Goal: Information Seeking & Learning: Learn about a topic

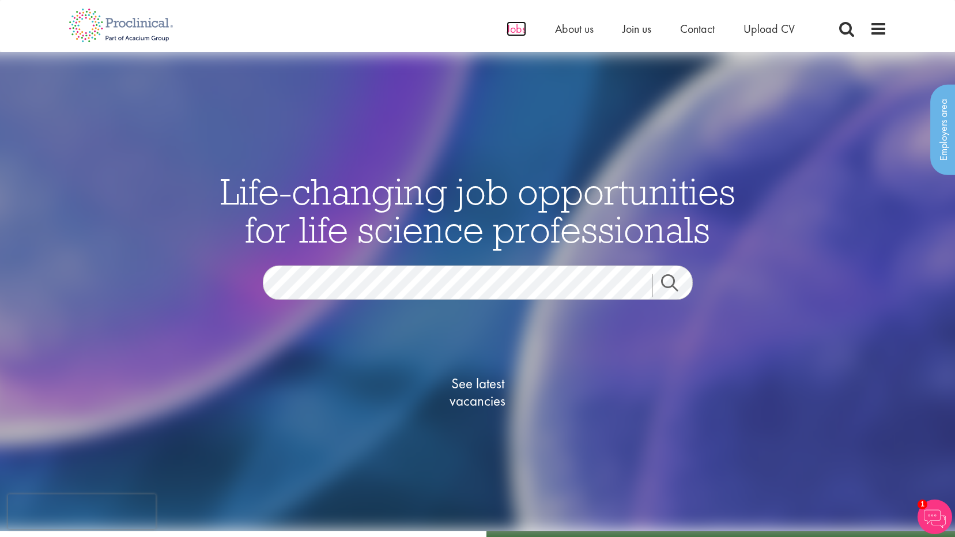
click at [520, 31] on span "Jobs" at bounding box center [517, 28] width 20 height 15
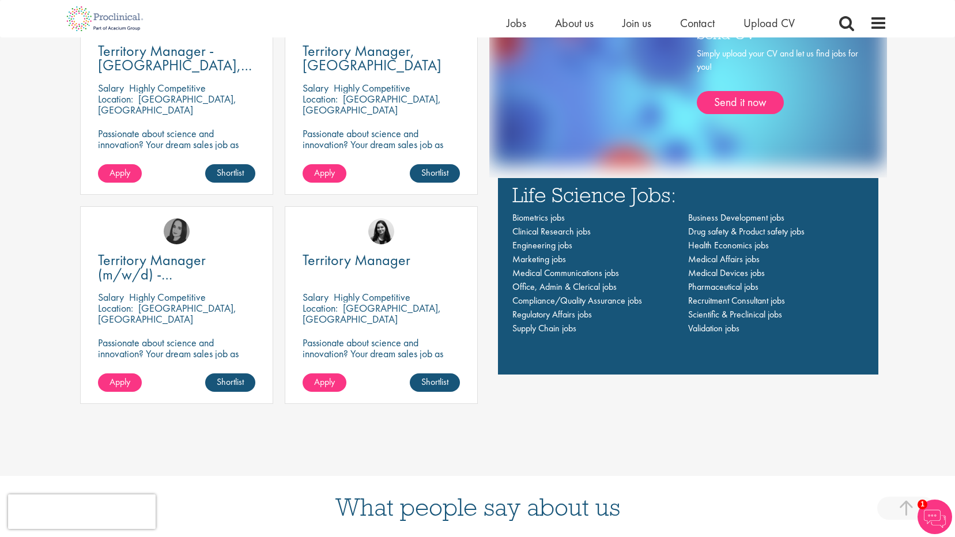
scroll to position [922, 0]
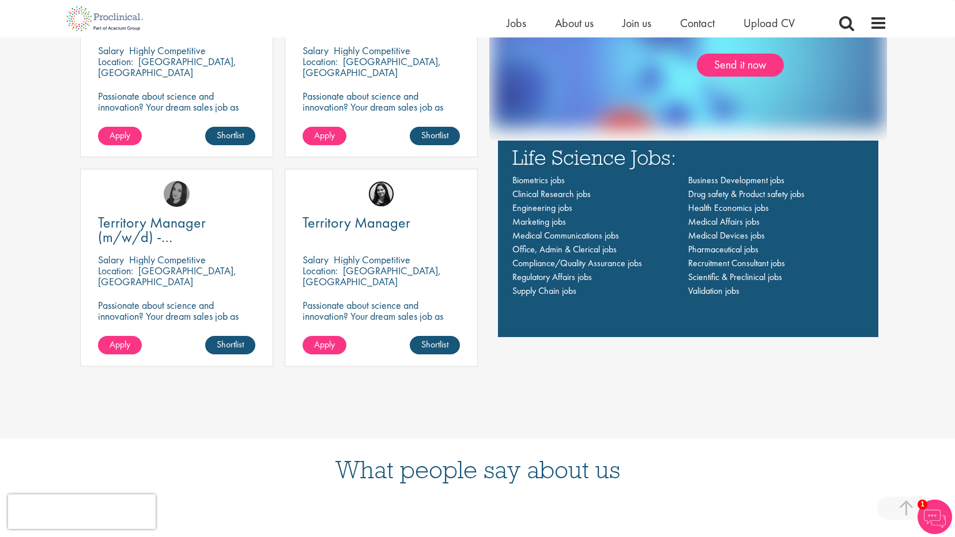
click at [383, 195] on img at bounding box center [381, 194] width 26 height 26
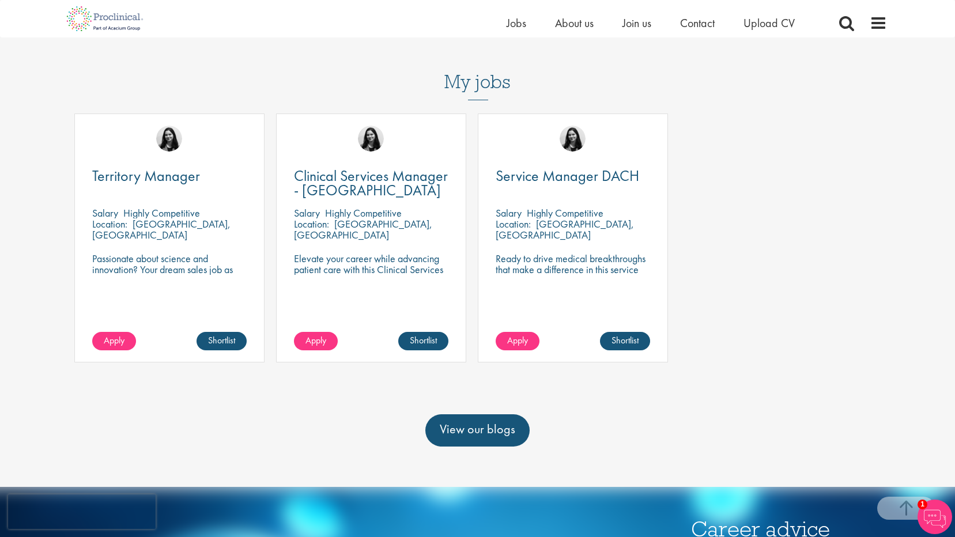
scroll to position [403, 0]
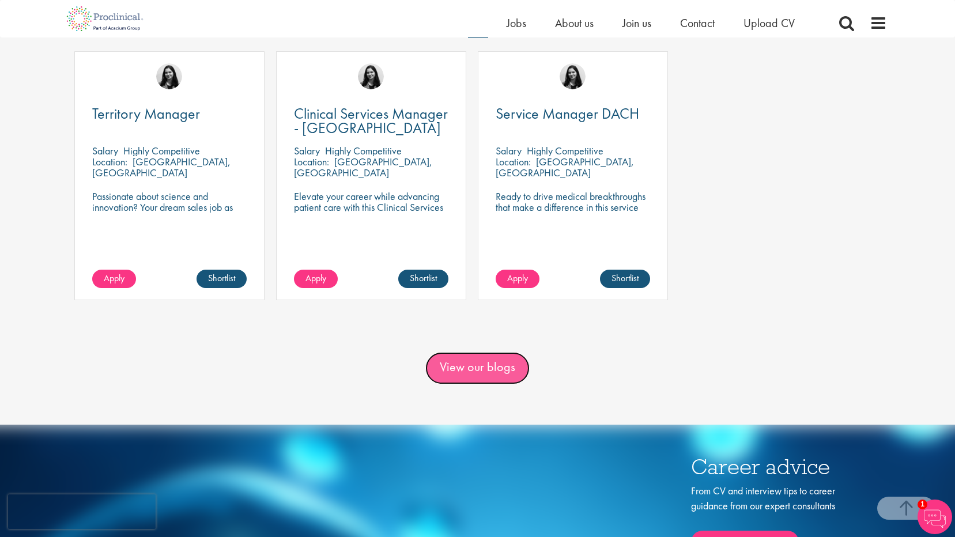
click at [470, 371] on link "View our blogs" at bounding box center [477, 368] width 104 height 32
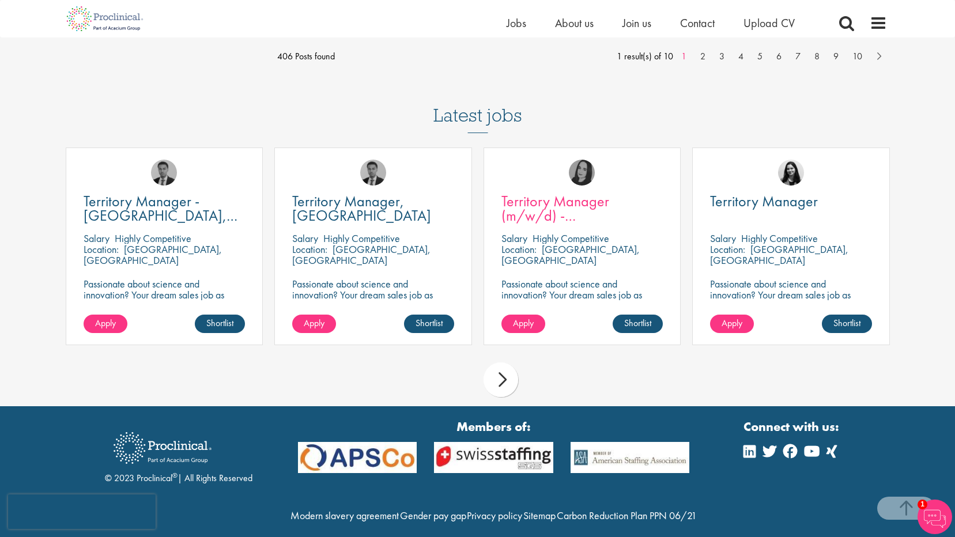
scroll to position [1259, 0]
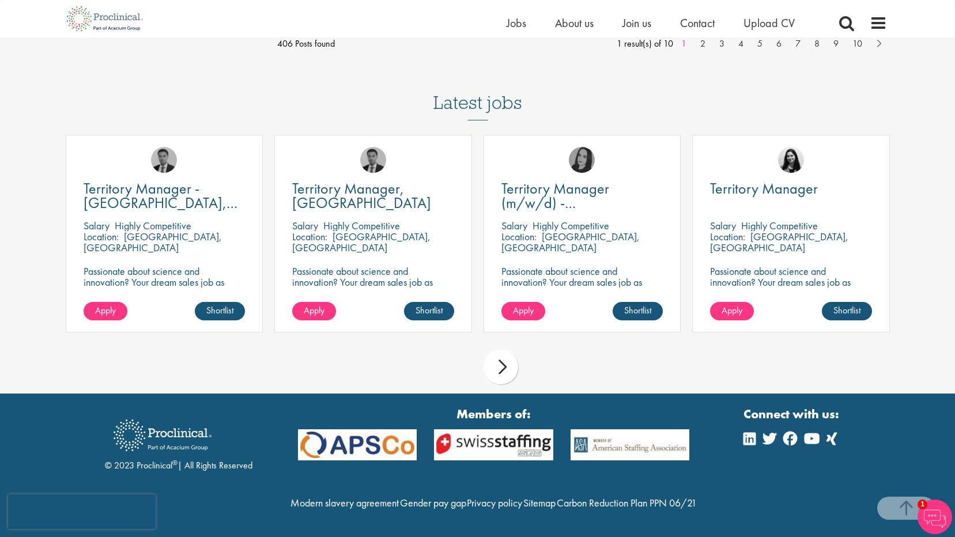
click at [505, 350] on div "next" at bounding box center [501, 367] width 35 height 35
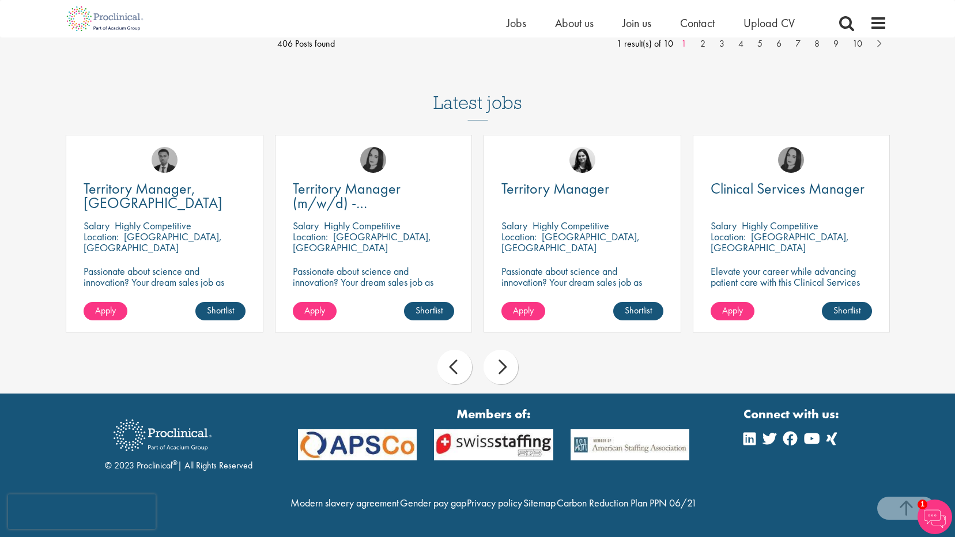
click at [501, 350] on div "next" at bounding box center [501, 367] width 35 height 35
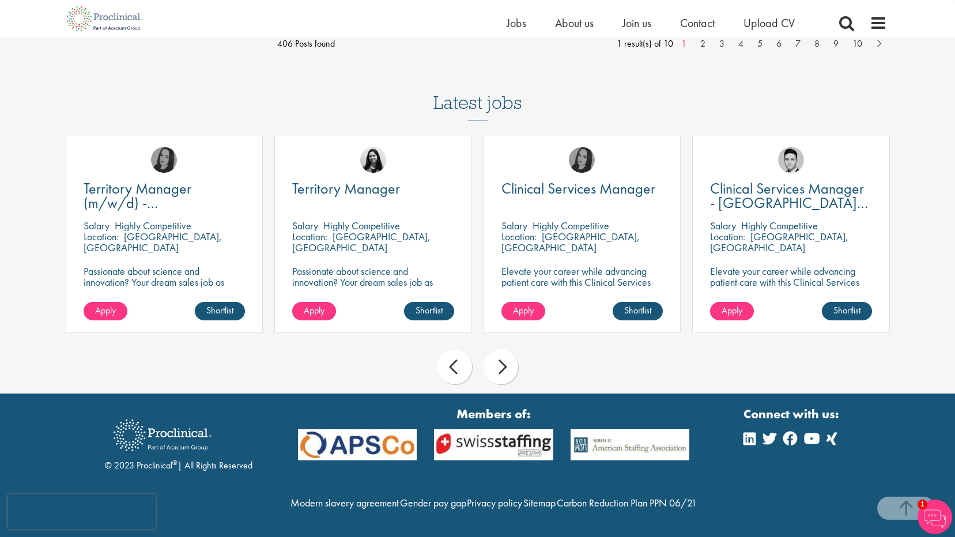
click at [501, 350] on div "next" at bounding box center [501, 367] width 35 height 35
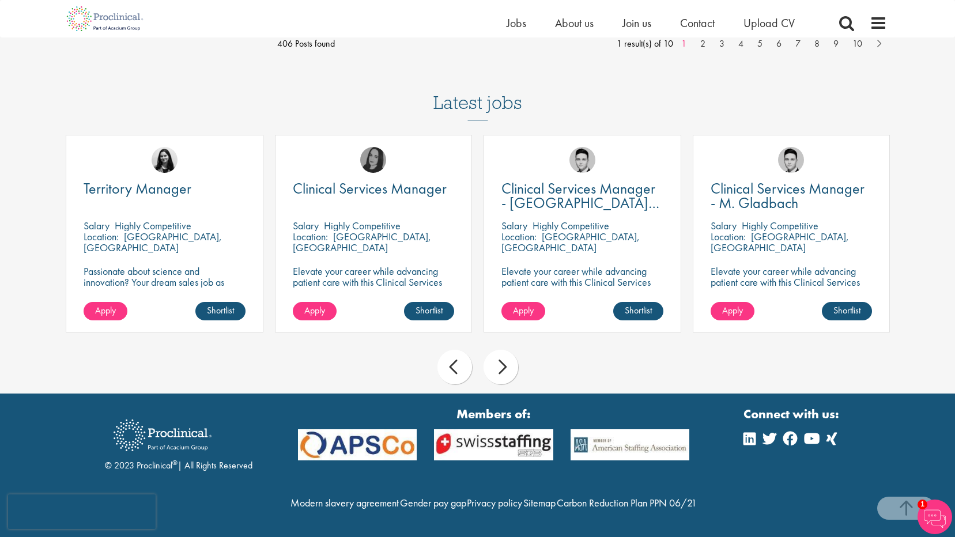
click at [501, 350] on div "next" at bounding box center [501, 367] width 35 height 35
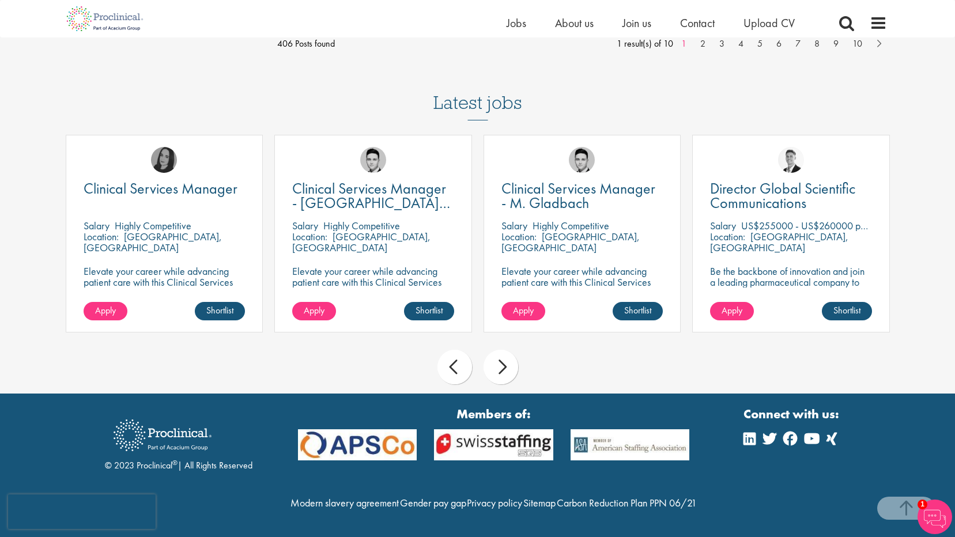
click at [501, 350] on div "next" at bounding box center [501, 367] width 35 height 35
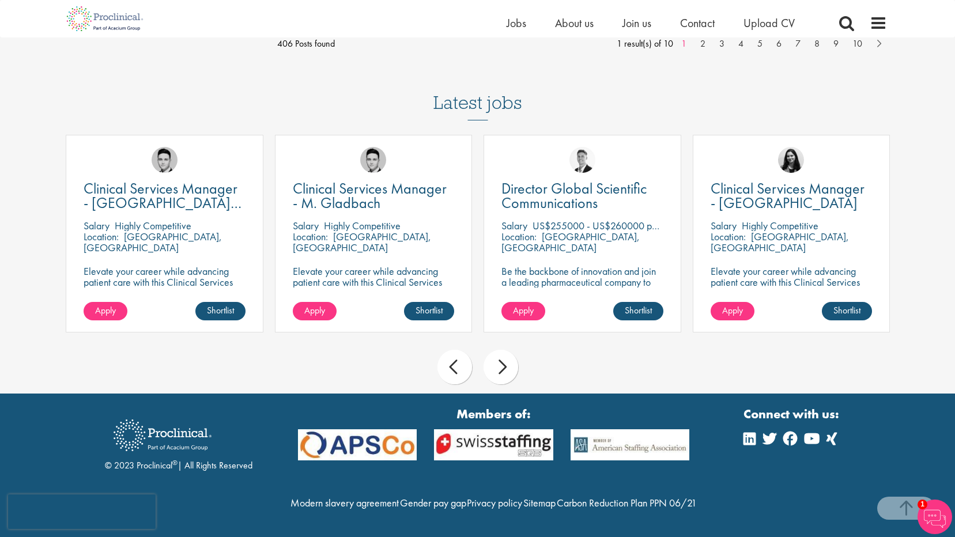
click at [501, 350] on div "next" at bounding box center [501, 367] width 35 height 35
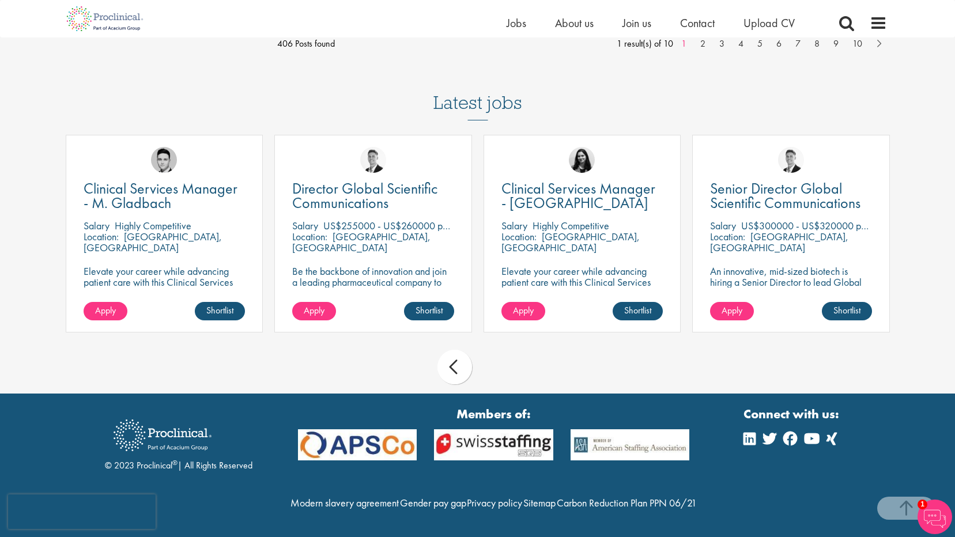
click at [501, 350] on div "prev next" at bounding box center [478, 369] width 836 height 50
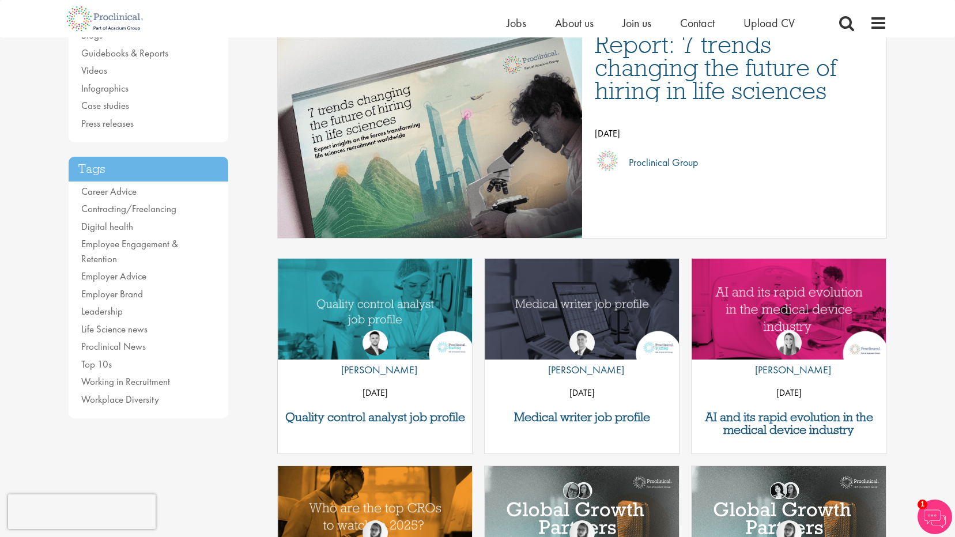
scroll to position [164, 0]
click at [102, 224] on link "Digital health" at bounding box center [107, 226] width 52 height 13
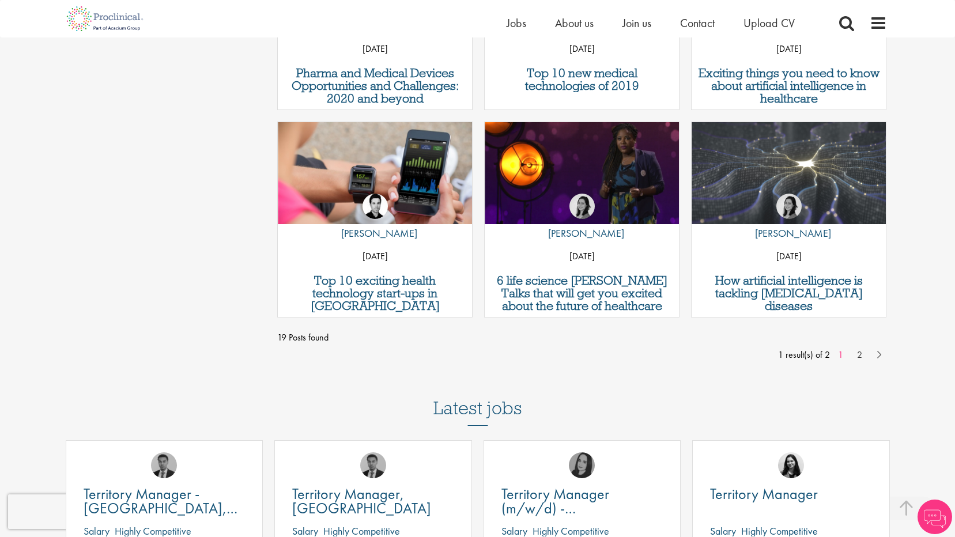
scroll to position [1153, 0]
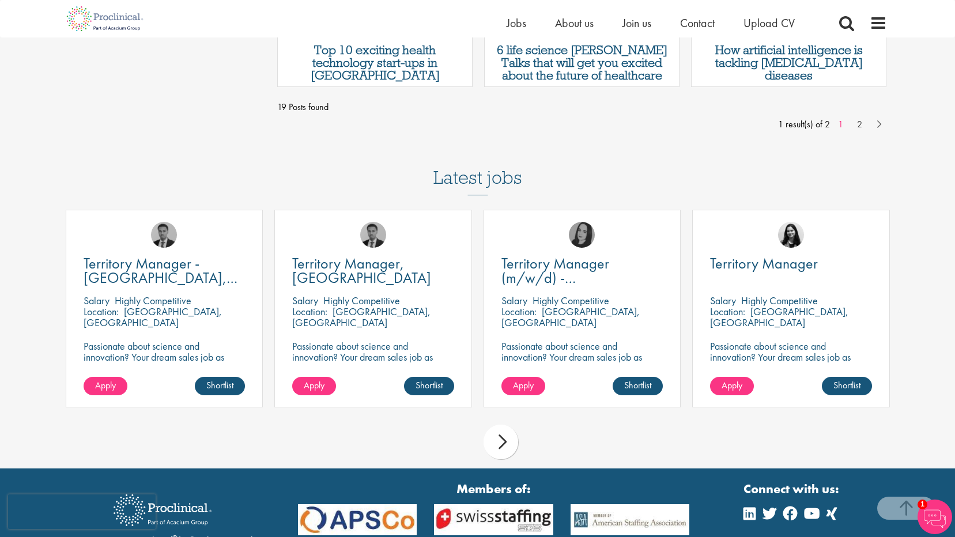
click at [500, 445] on div "next" at bounding box center [501, 442] width 35 height 35
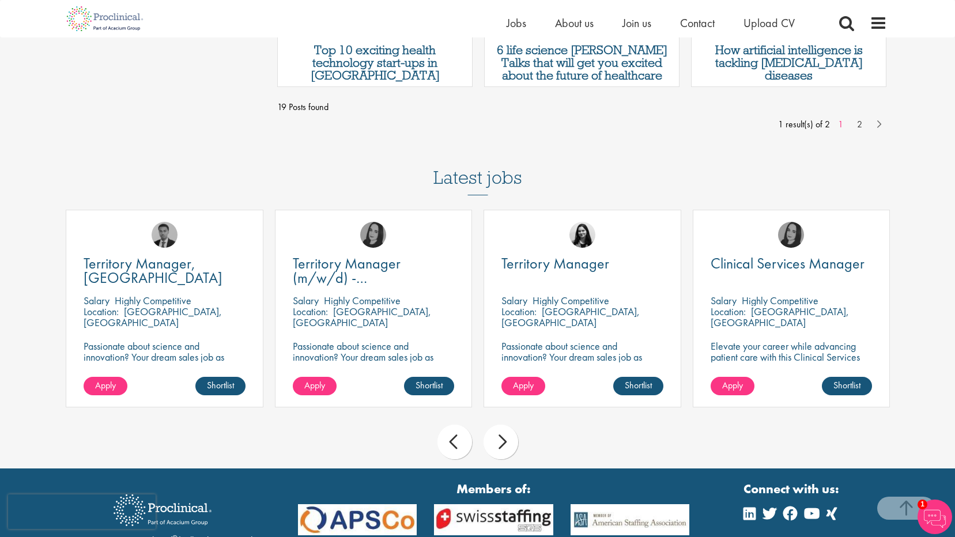
click at [500, 445] on div "next" at bounding box center [501, 442] width 35 height 35
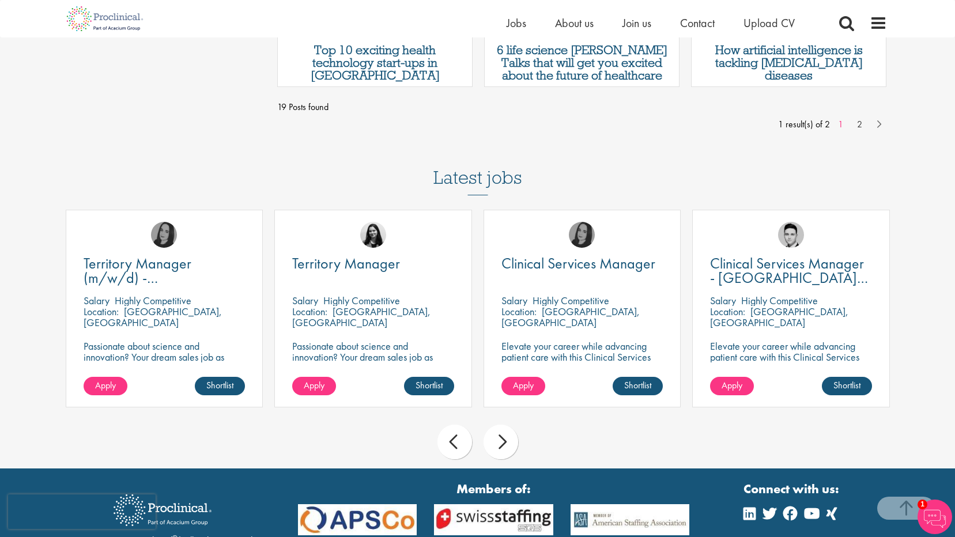
click at [500, 445] on div "next" at bounding box center [501, 442] width 35 height 35
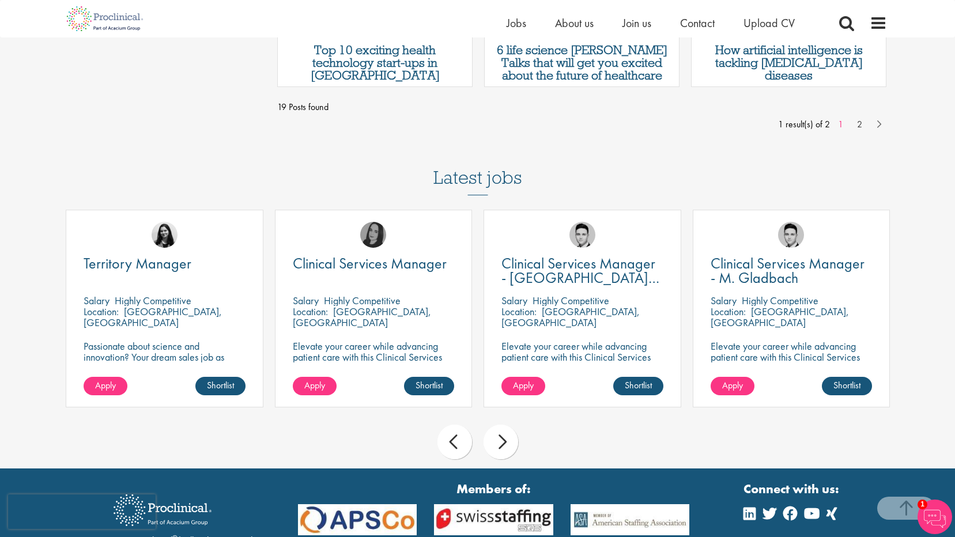
click at [500, 445] on div "next" at bounding box center [501, 442] width 35 height 35
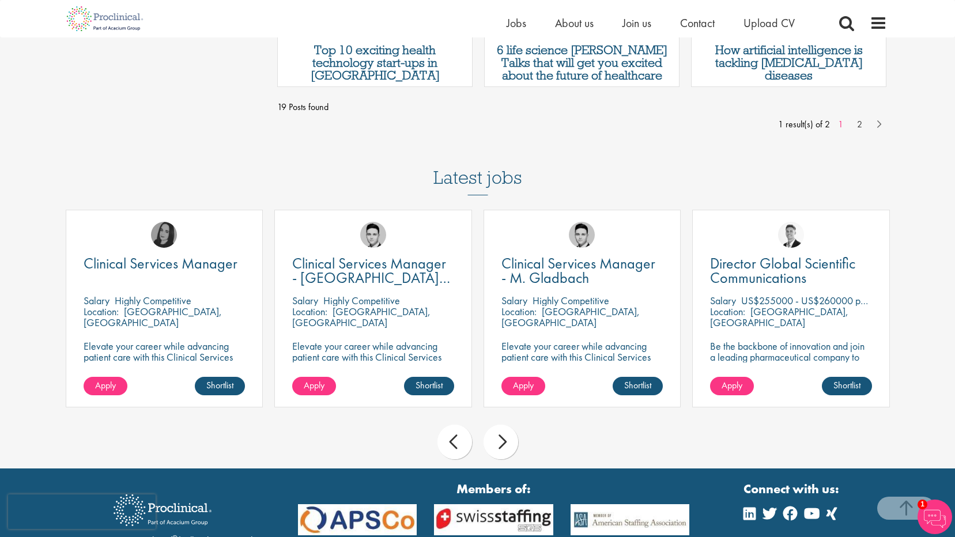
click at [500, 445] on div "next" at bounding box center [501, 442] width 35 height 35
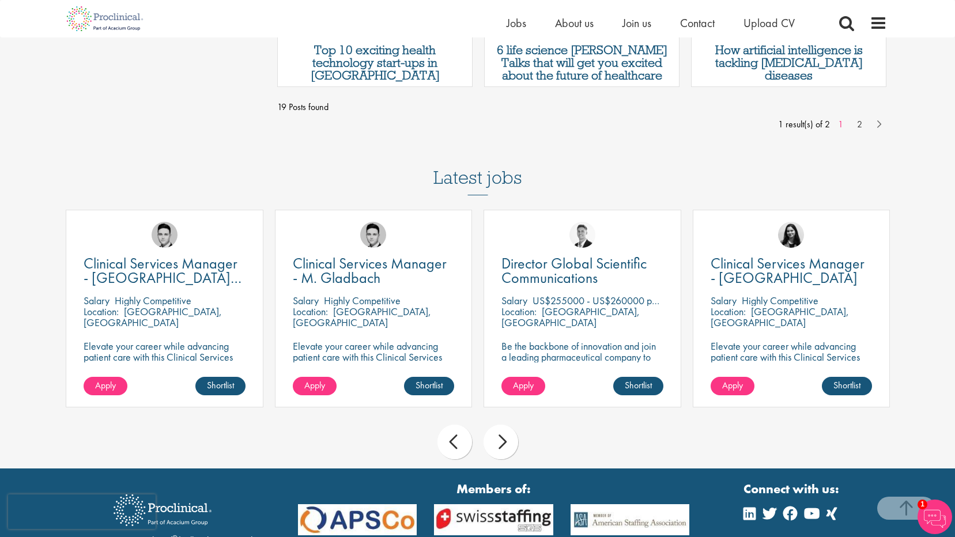
click at [500, 445] on div "next" at bounding box center [501, 442] width 35 height 35
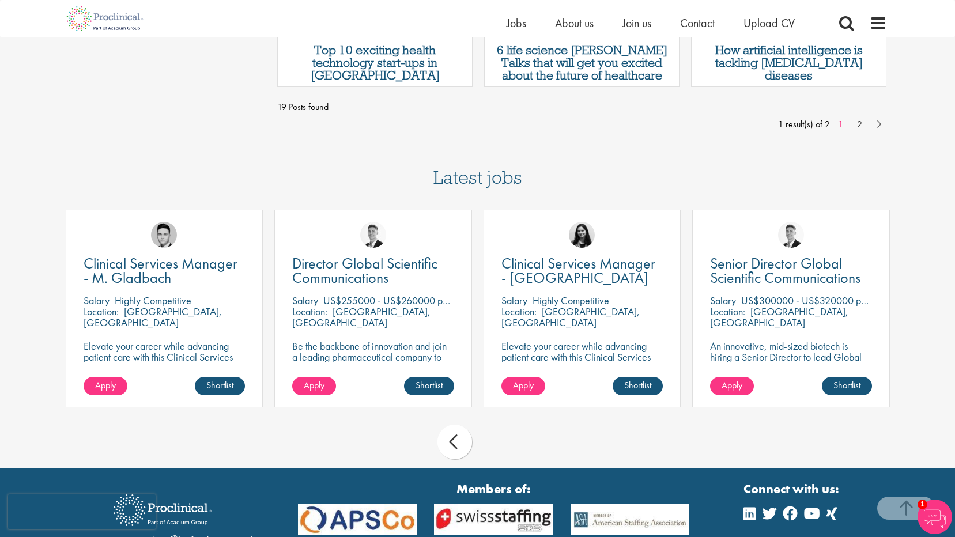
click at [500, 445] on div "prev next" at bounding box center [478, 444] width 836 height 50
click at [452, 445] on div "prev" at bounding box center [454, 442] width 35 height 35
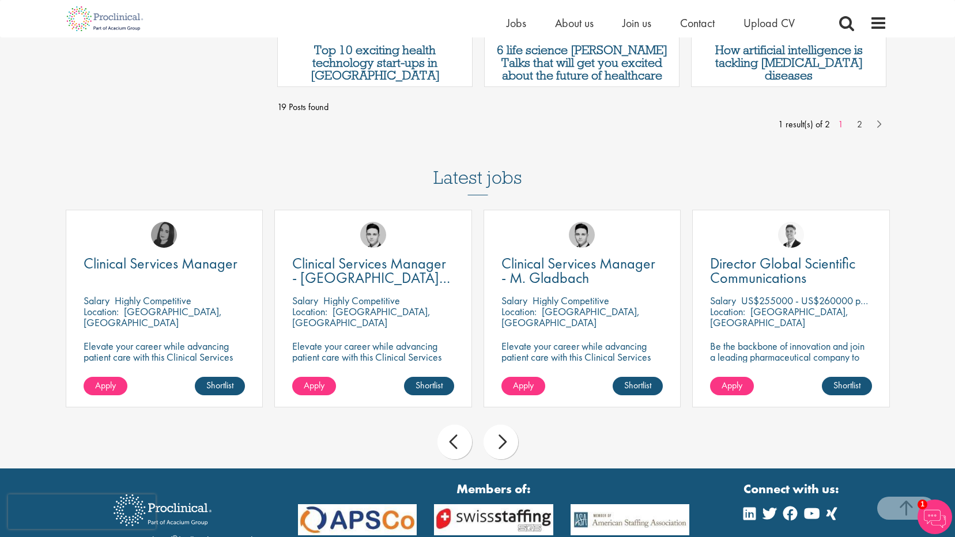
click at [452, 445] on div "prev" at bounding box center [454, 442] width 35 height 35
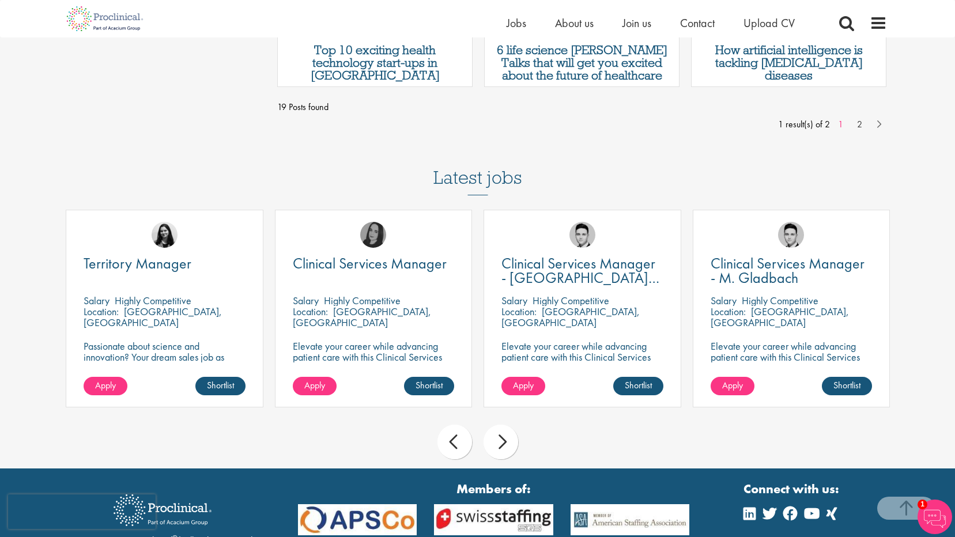
click at [452, 445] on div "prev" at bounding box center [454, 442] width 35 height 35
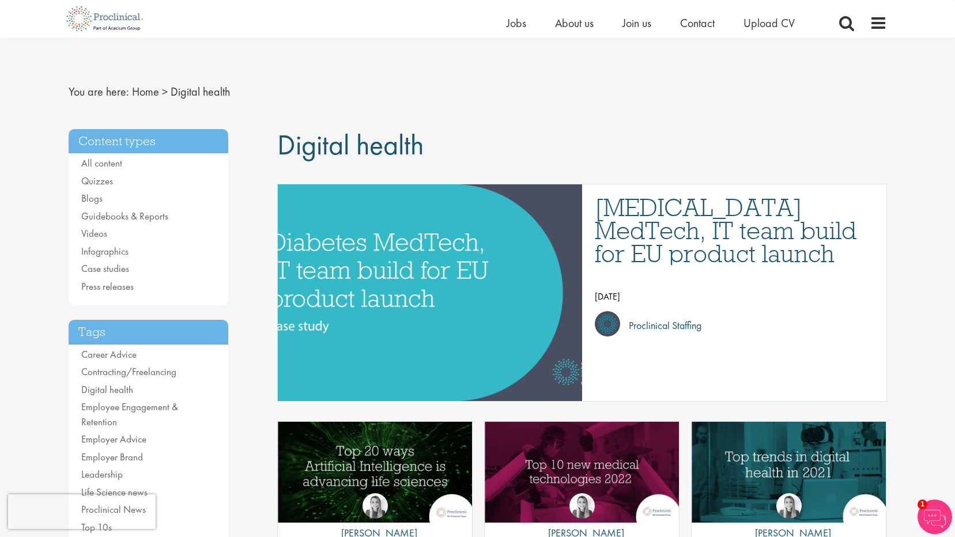
scroll to position [58, 0]
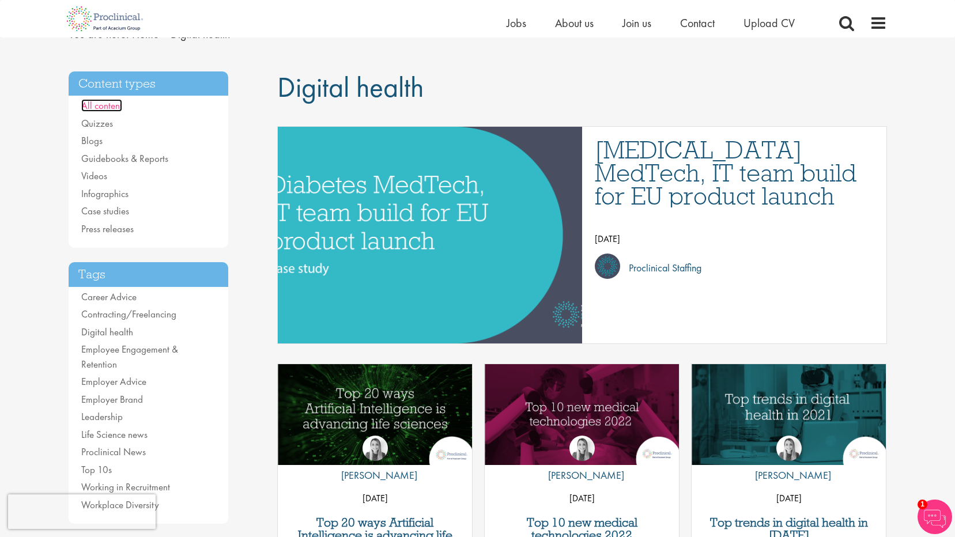
click at [108, 105] on link "All content" at bounding box center [101, 105] width 41 height 13
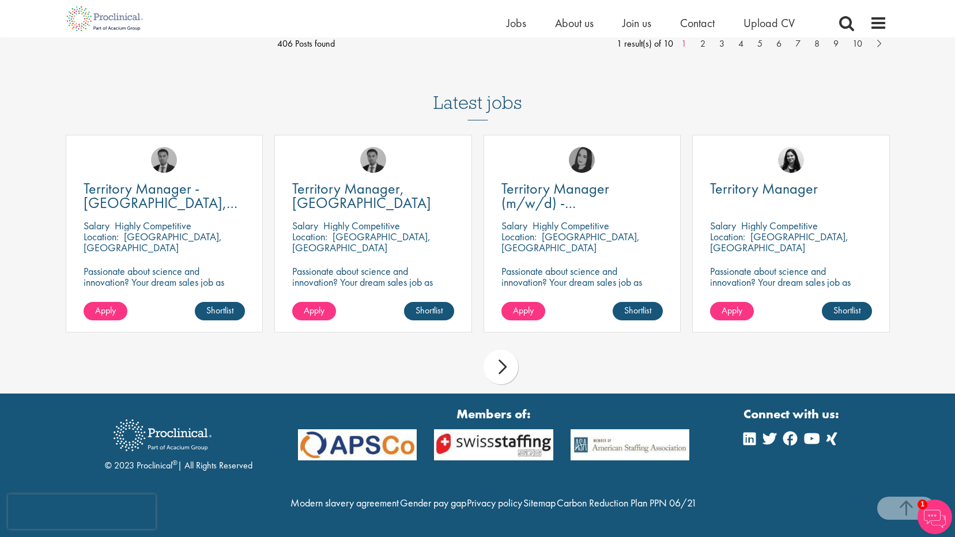
scroll to position [1259, 0]
click at [497, 350] on div "next" at bounding box center [501, 367] width 35 height 35
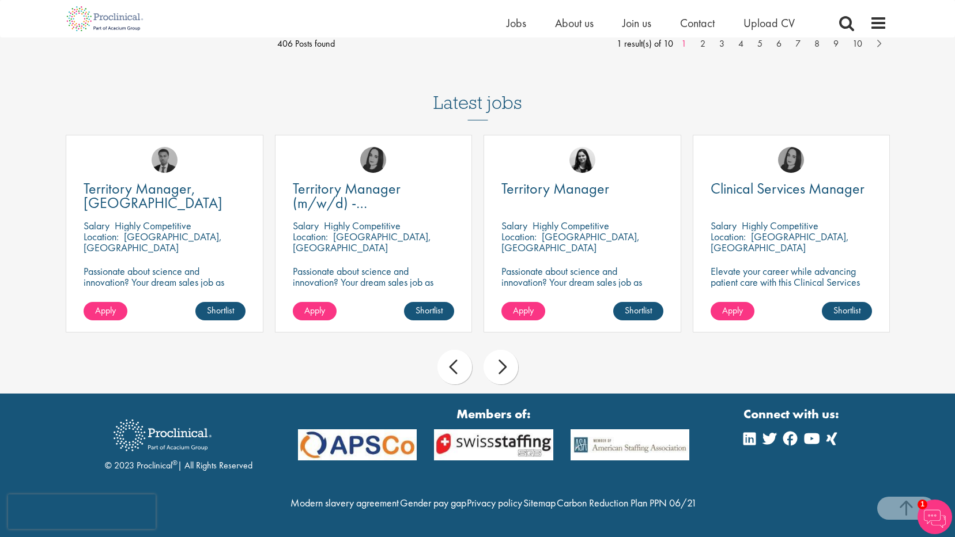
click at [497, 350] on div "next" at bounding box center [501, 367] width 35 height 35
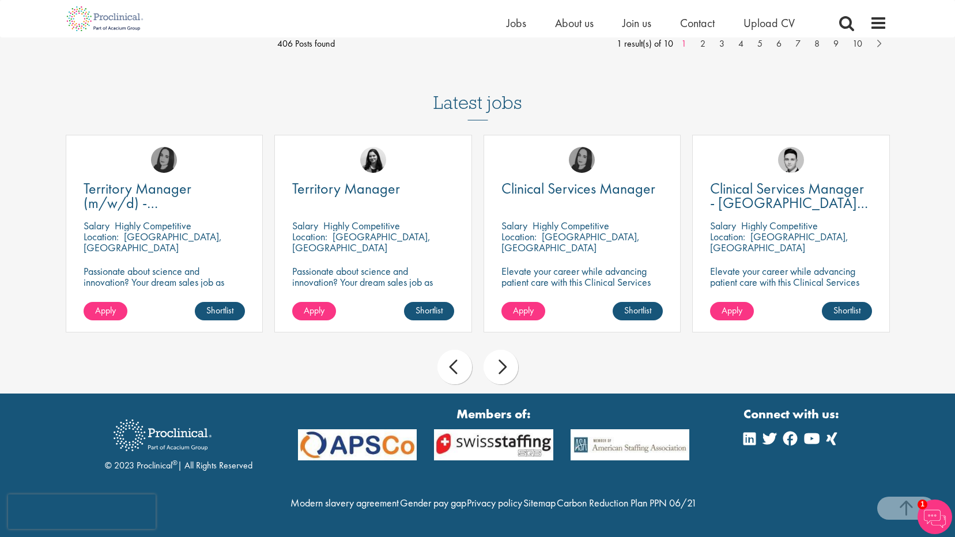
click at [497, 350] on div "next" at bounding box center [501, 367] width 35 height 35
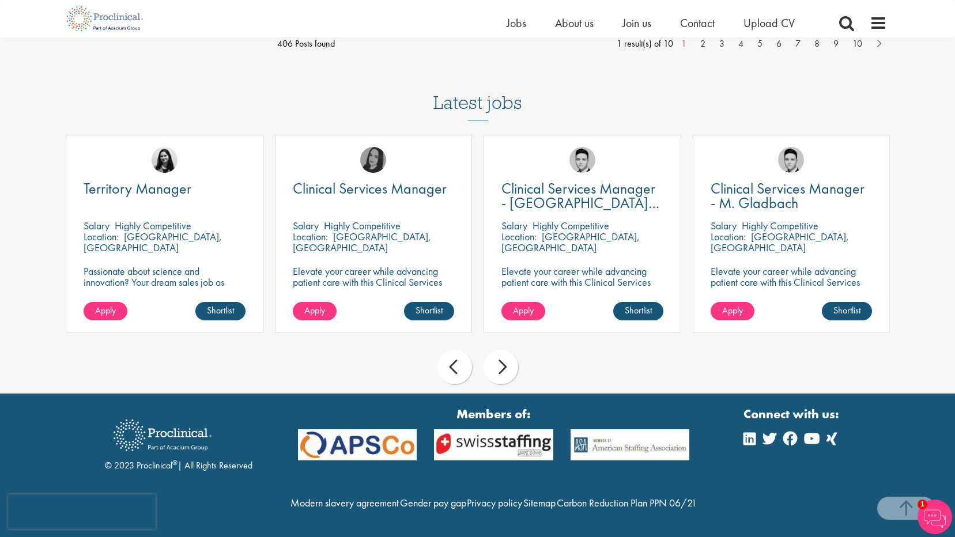
click at [497, 350] on div "next" at bounding box center [501, 367] width 35 height 35
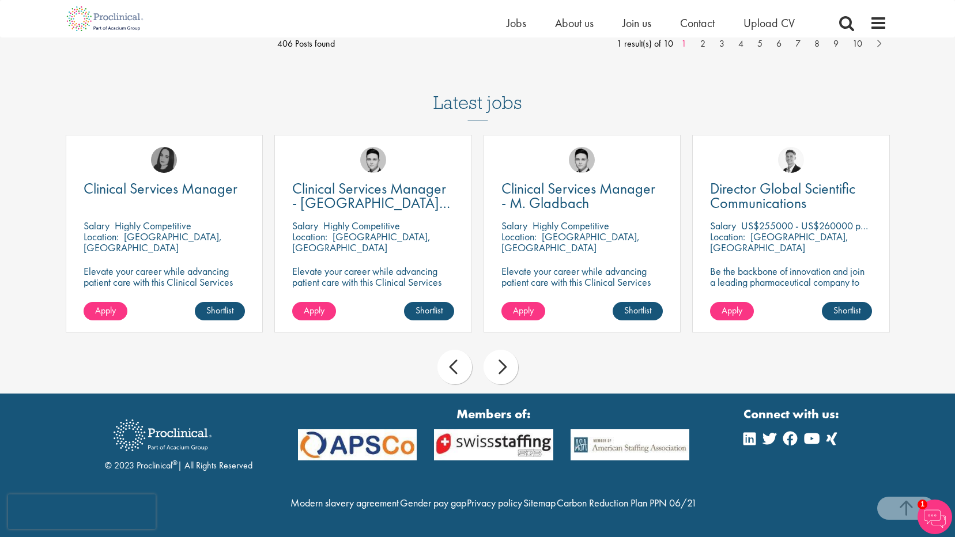
click at [497, 350] on div "next" at bounding box center [501, 367] width 35 height 35
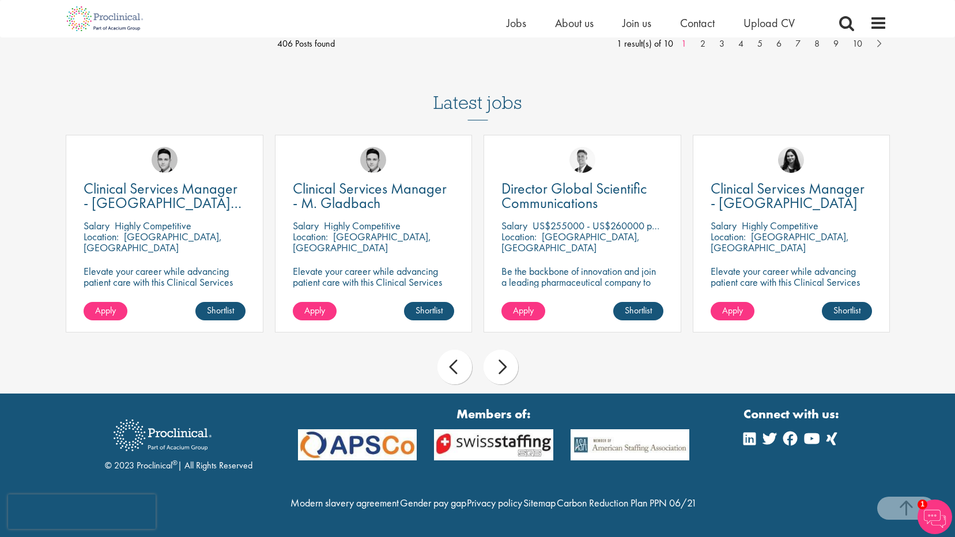
click at [497, 350] on div "next" at bounding box center [501, 367] width 35 height 35
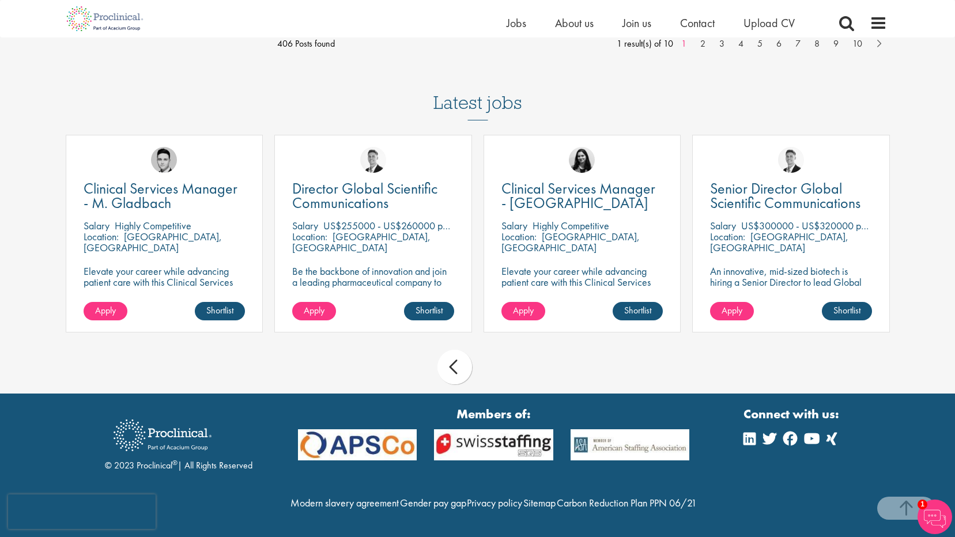
click at [497, 349] on div "prev next" at bounding box center [478, 369] width 836 height 50
click at [882, 28] on span at bounding box center [878, 22] width 17 height 17
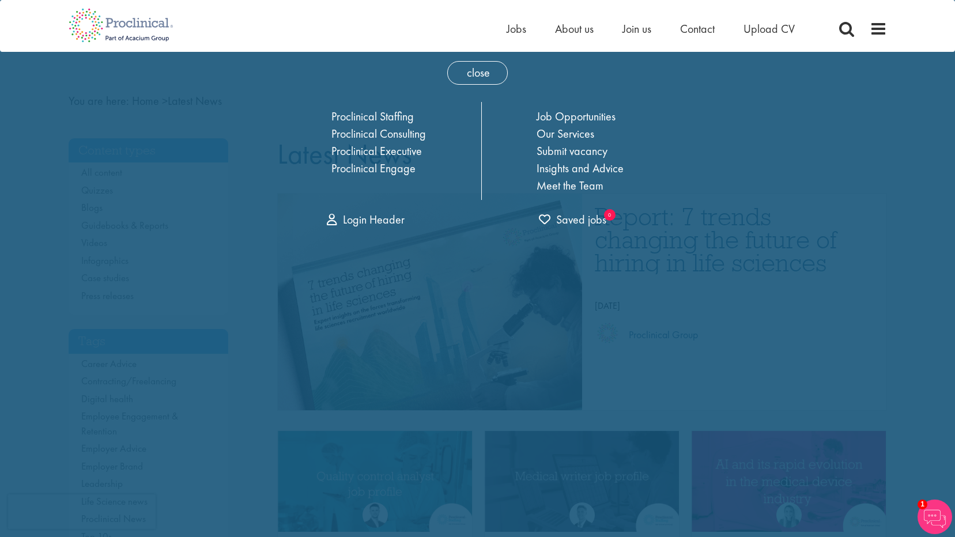
scroll to position [0, 0]
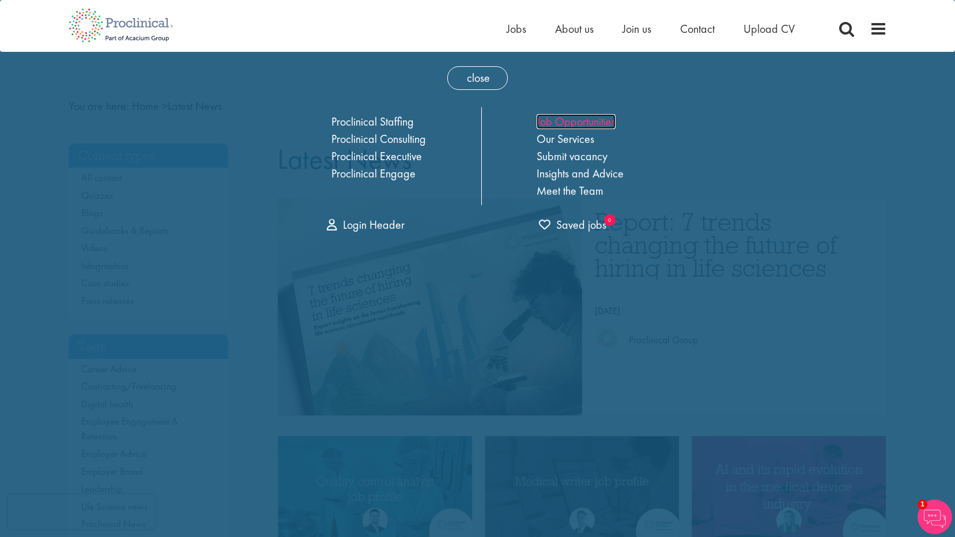
click at [591, 119] on link "Job Opportunities" at bounding box center [576, 121] width 79 height 15
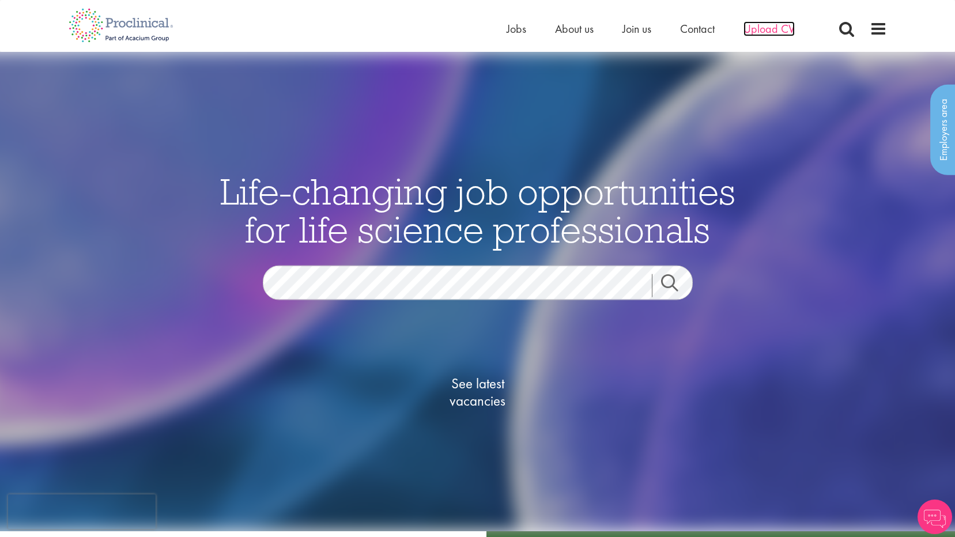
click at [771, 24] on span "Upload CV" at bounding box center [768, 28] width 51 height 15
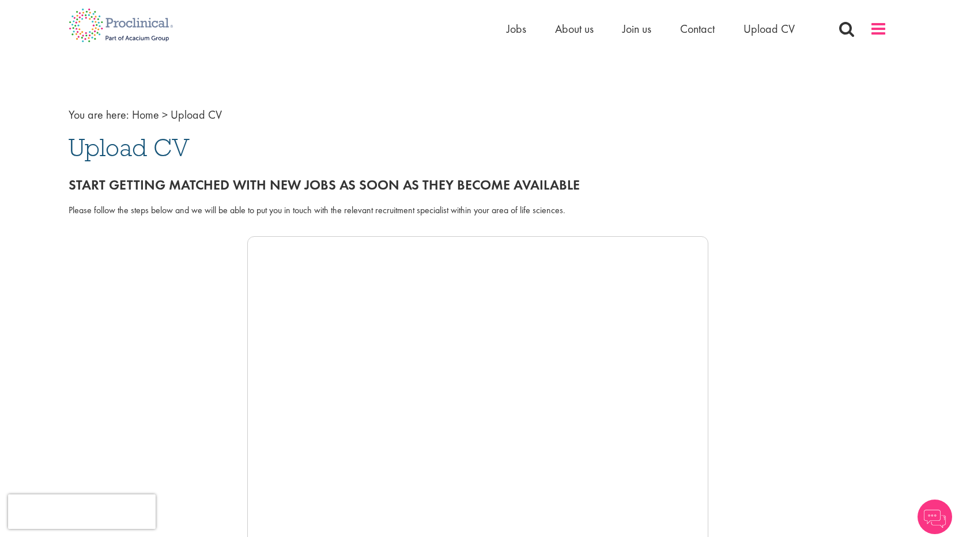
click at [870, 29] on span at bounding box center [878, 28] width 17 height 17
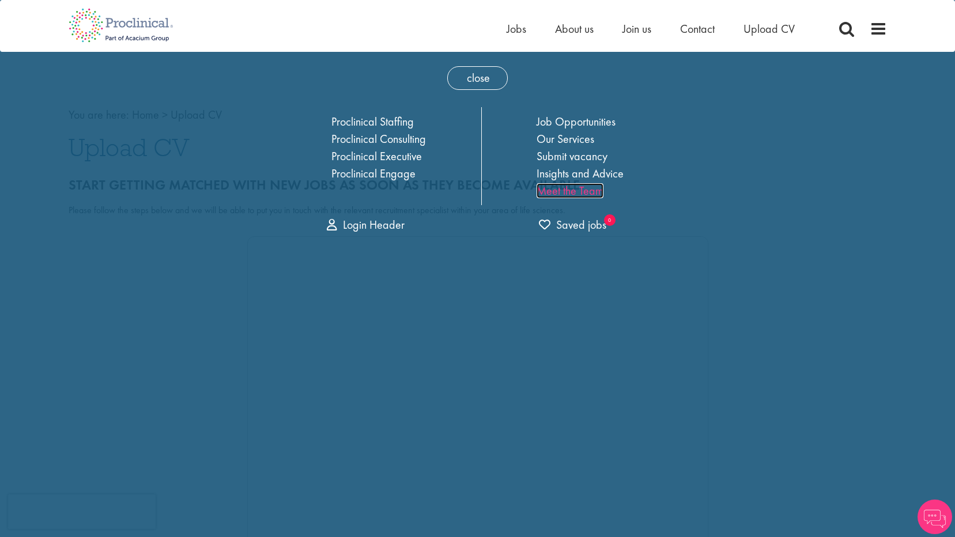
click at [562, 191] on link "Meet the Team" at bounding box center [570, 190] width 67 height 15
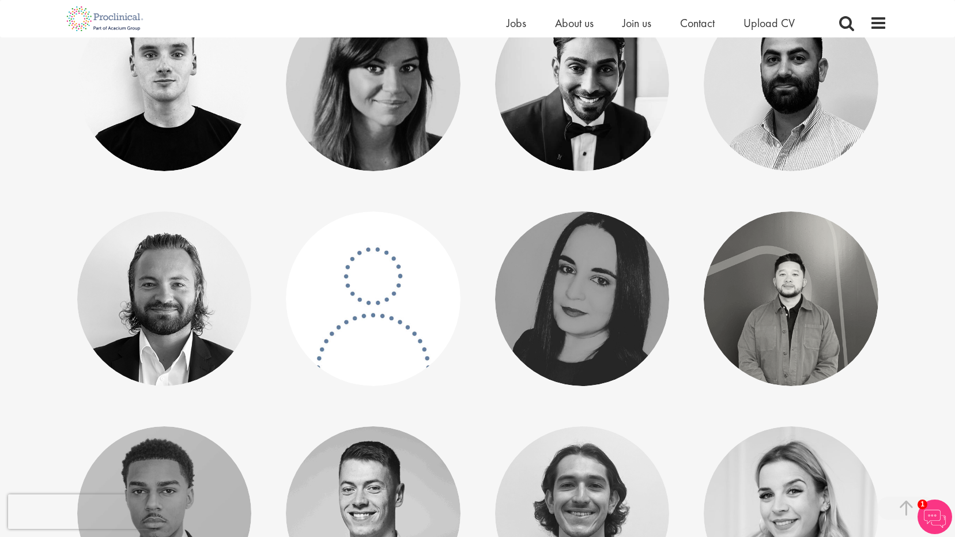
scroll to position [1902, 0]
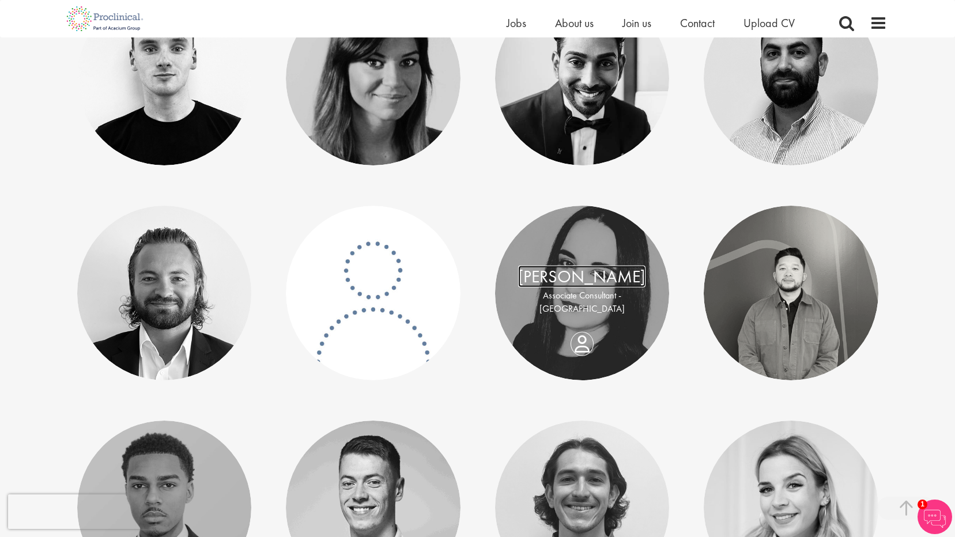
click at [587, 281] on link "[PERSON_NAME]" at bounding box center [581, 277] width 127 height 22
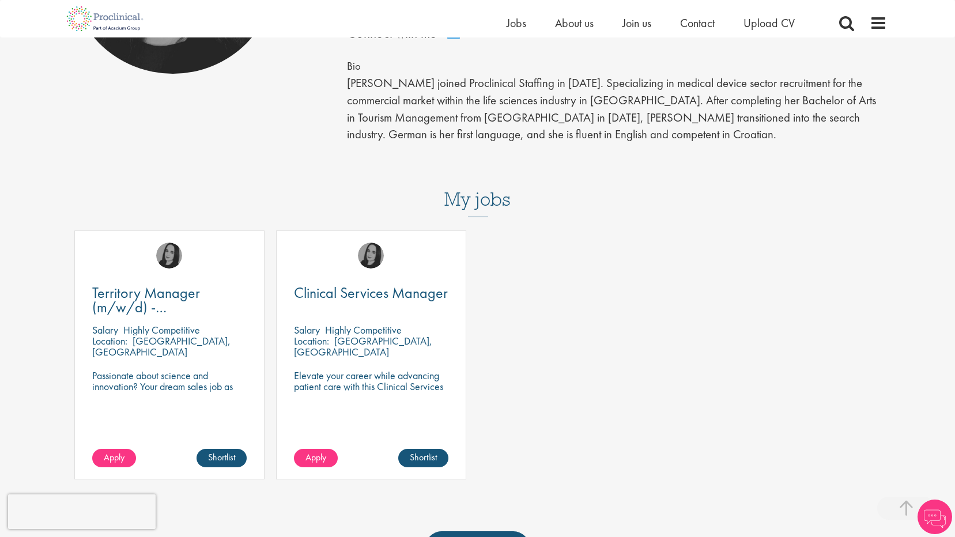
scroll to position [346, 0]
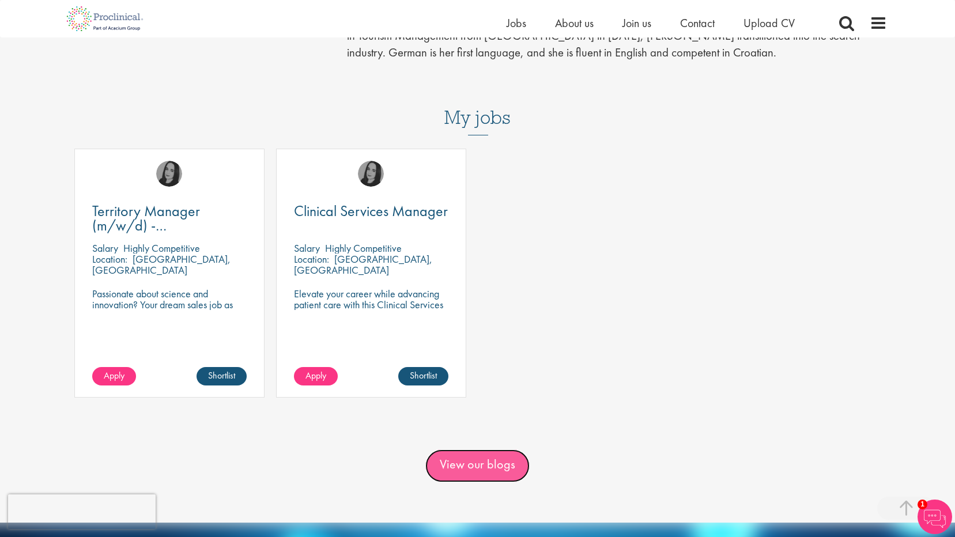
click at [500, 450] on link "View our blogs" at bounding box center [477, 466] width 104 height 32
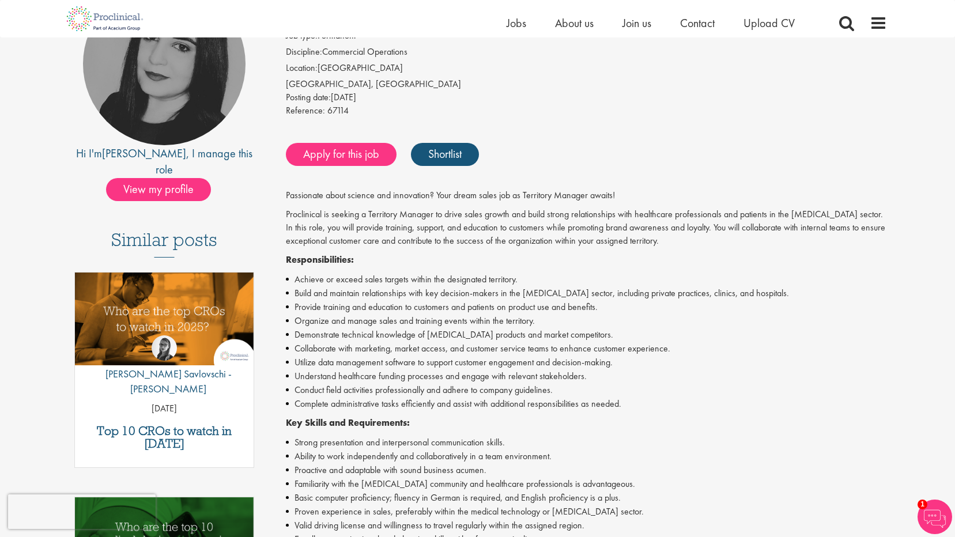
scroll to position [173, 0]
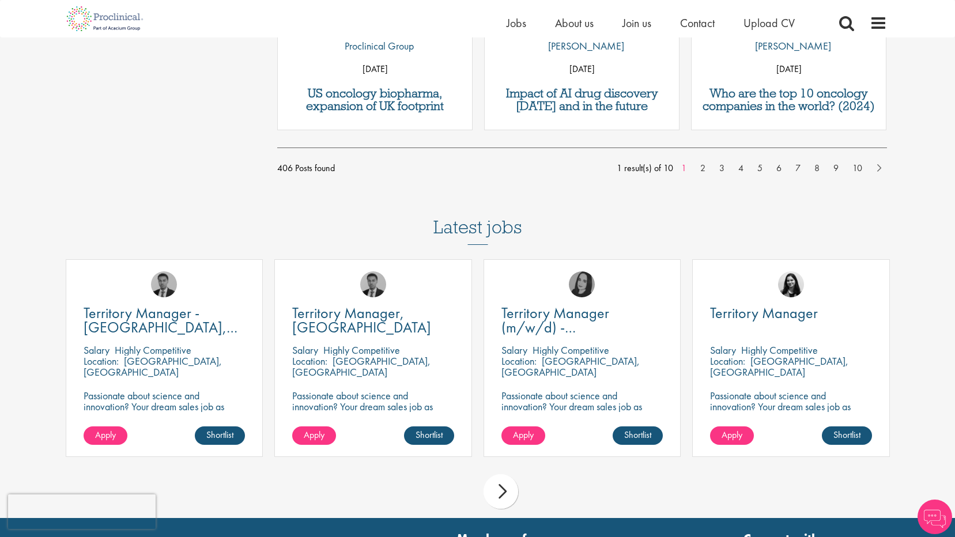
scroll to position [1095, 0]
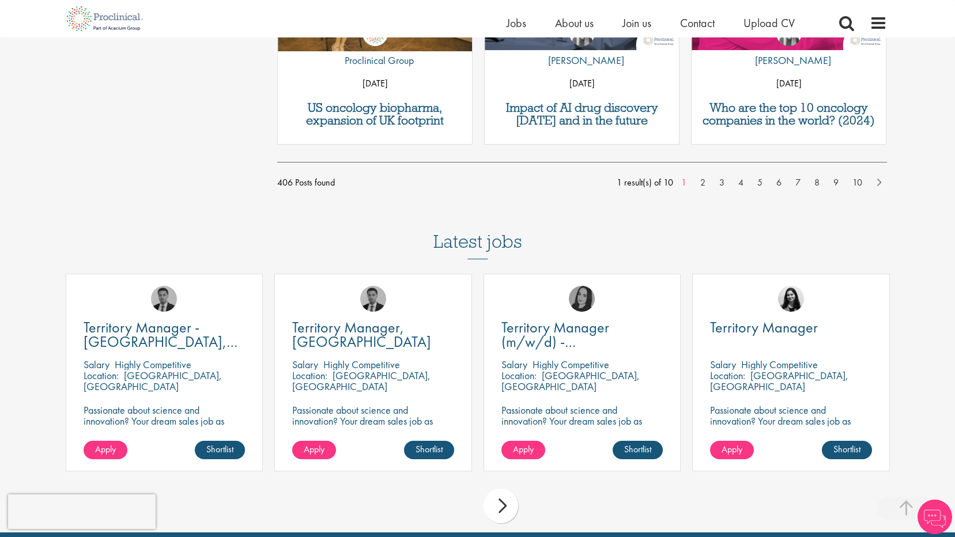
click at [500, 513] on div "next" at bounding box center [501, 506] width 35 height 35
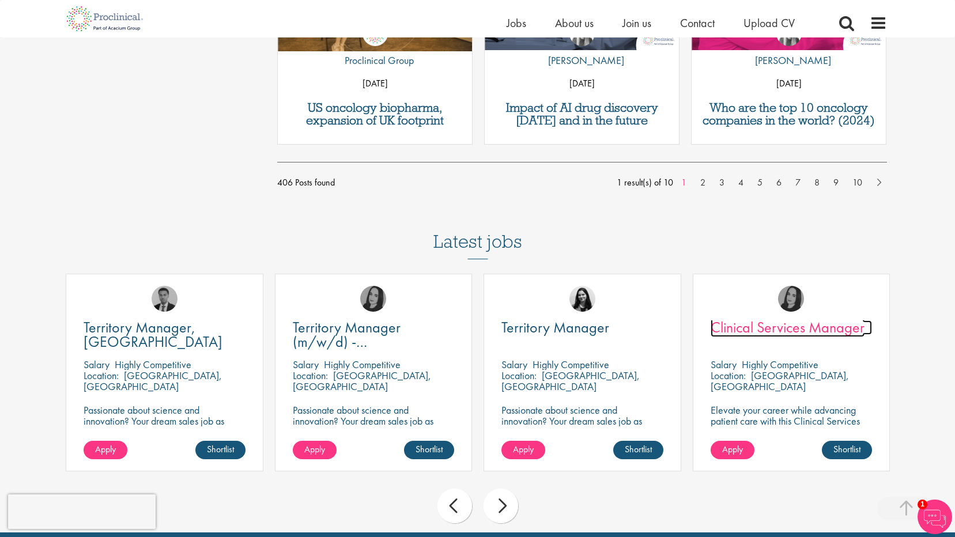
click at [792, 331] on span "Clinical Services Manager" at bounding box center [788, 328] width 154 height 20
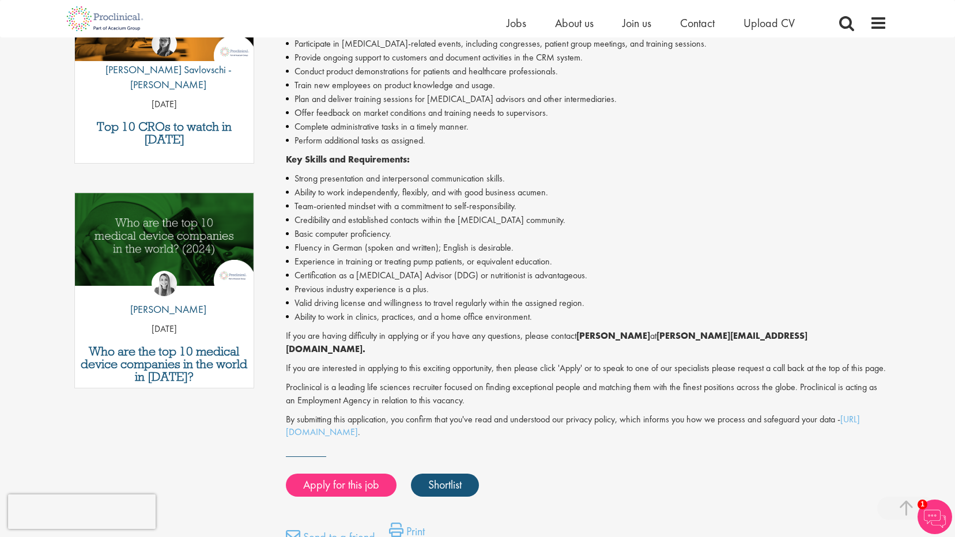
scroll to position [461, 0]
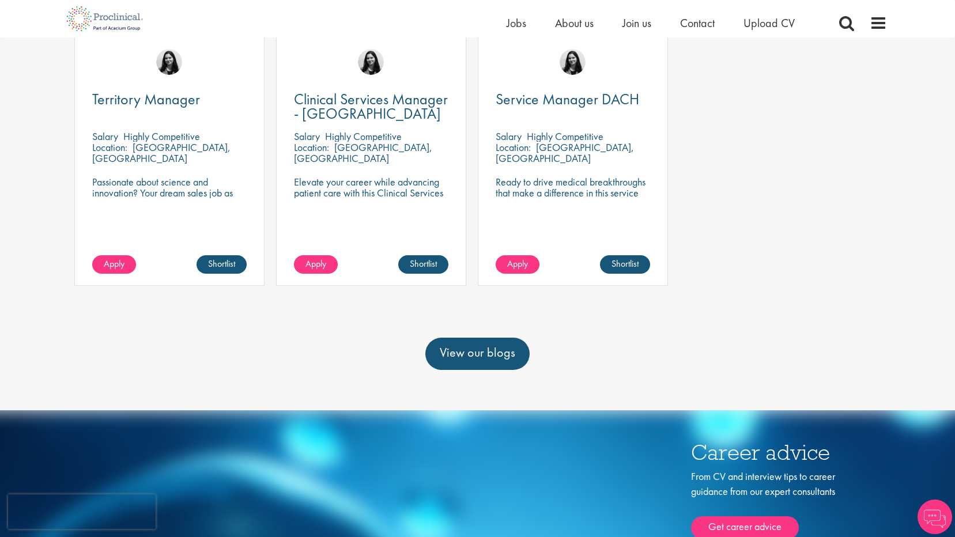
scroll to position [403, 0]
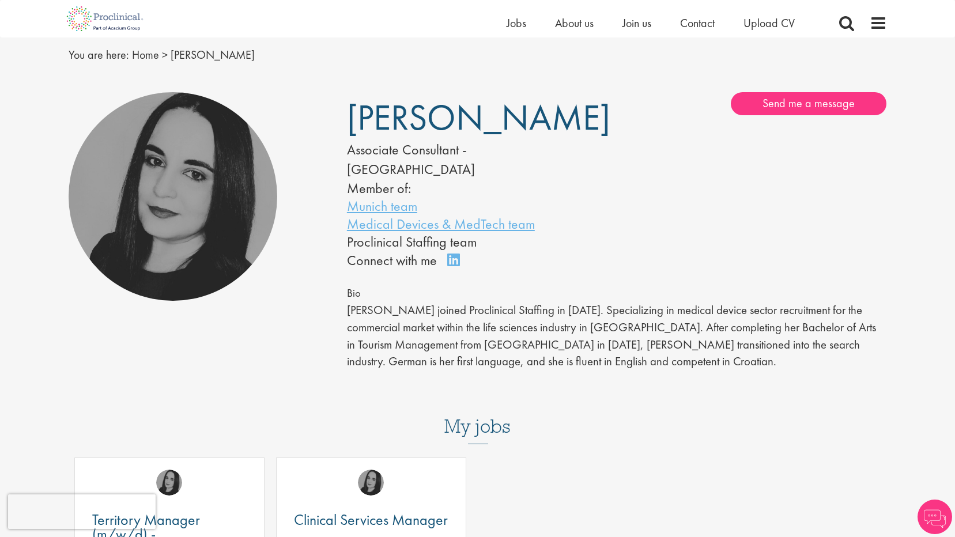
scroll to position [288, 0]
